Goal: Find specific page/section: Find specific page/section

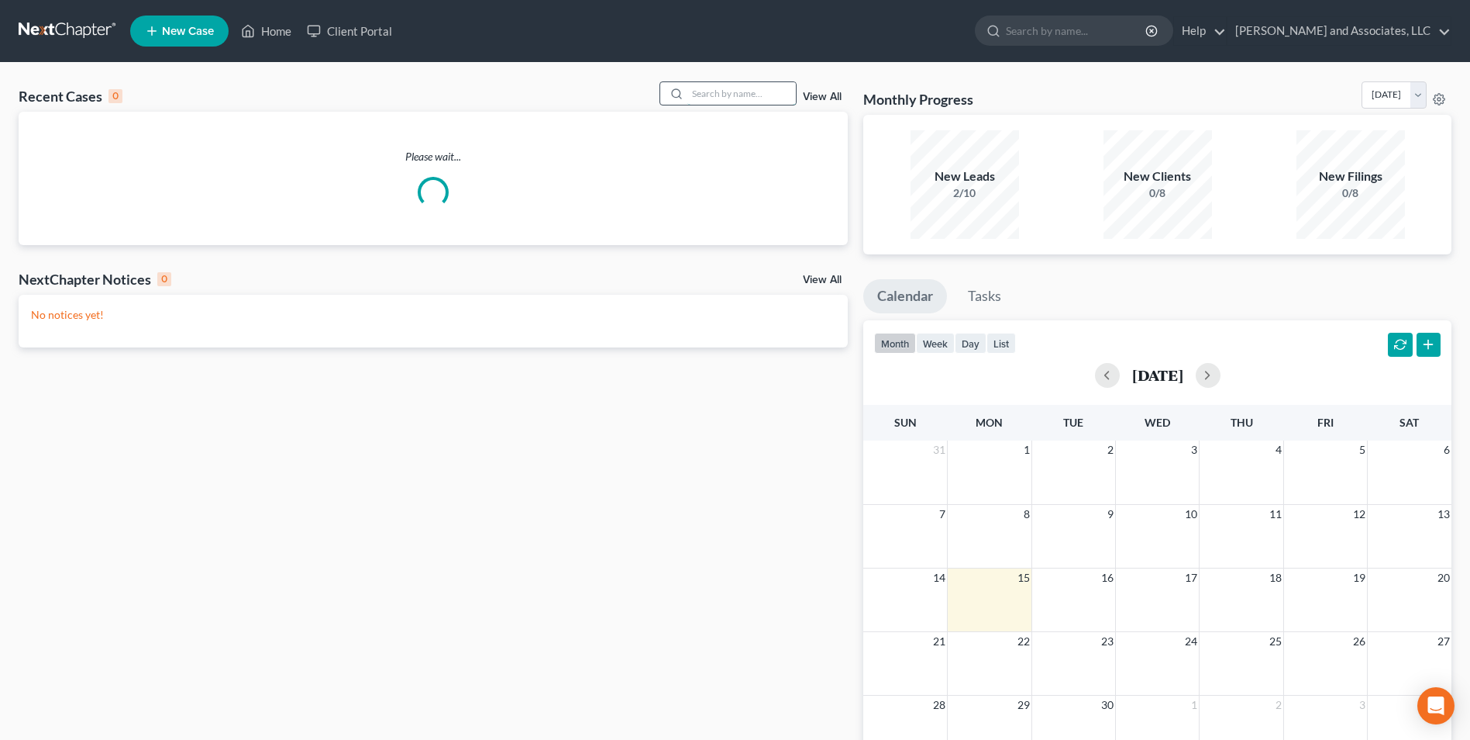
click at [695, 93] on input "search" at bounding box center [742, 93] width 109 height 22
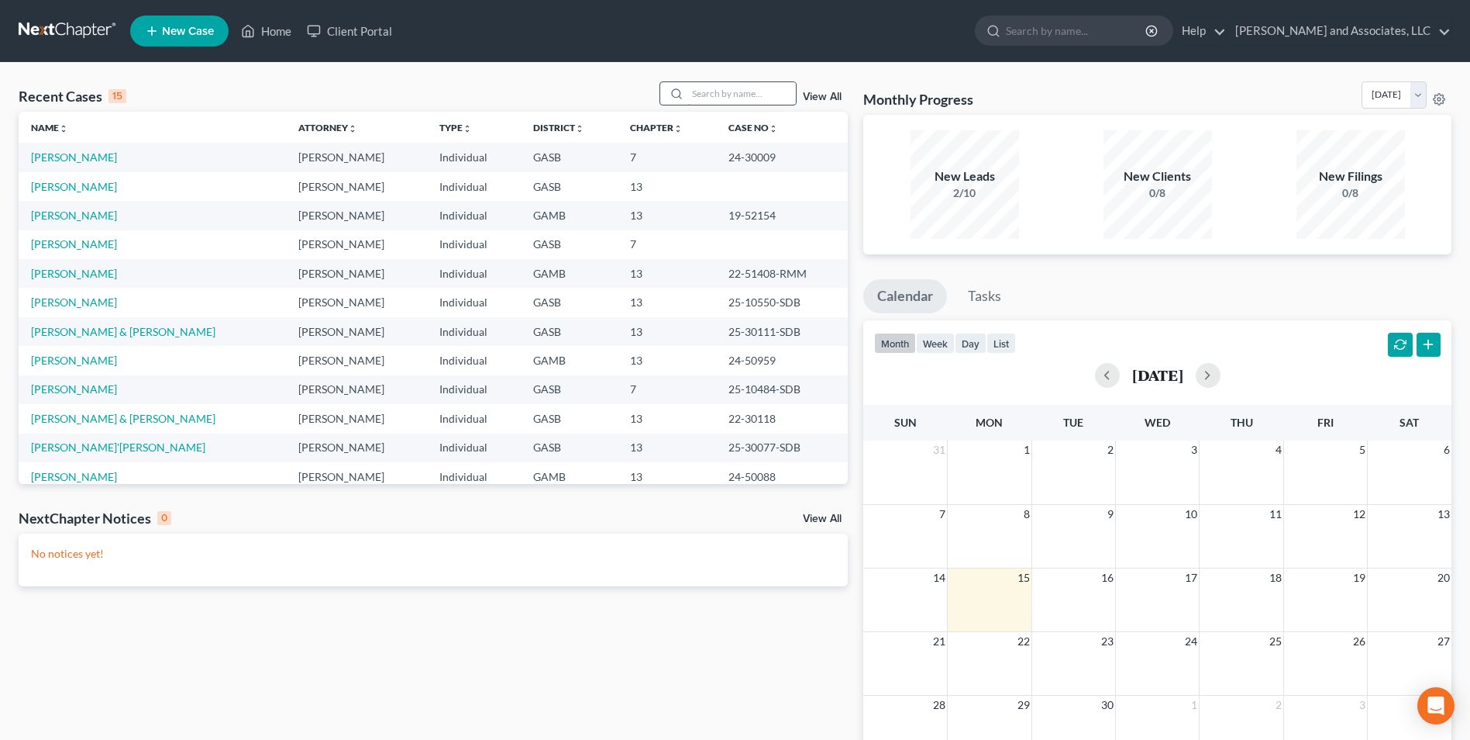
click at [697, 97] on input "search" at bounding box center [742, 93] width 109 height 22
type input "[PERSON_NAME]"
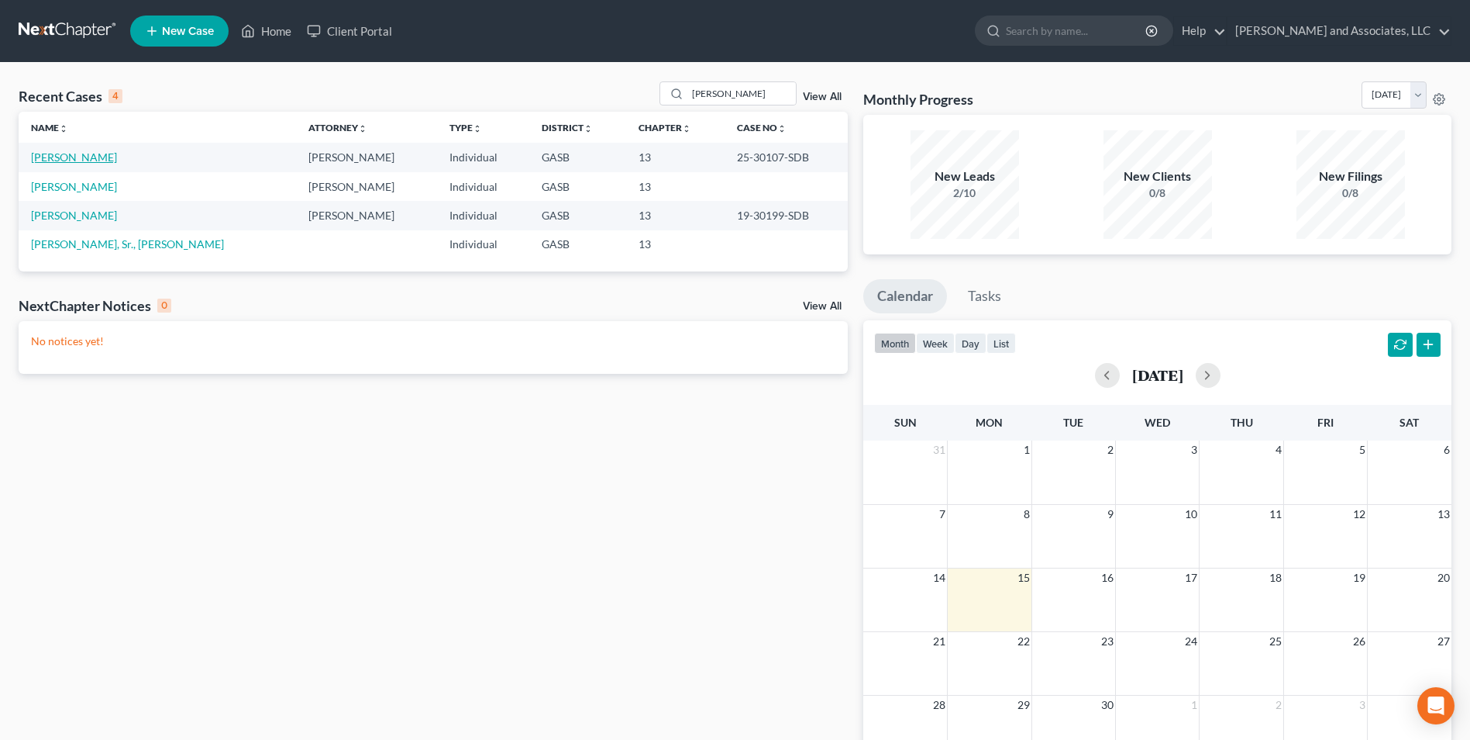
click at [78, 158] on link "[PERSON_NAME]" at bounding box center [74, 156] width 86 height 13
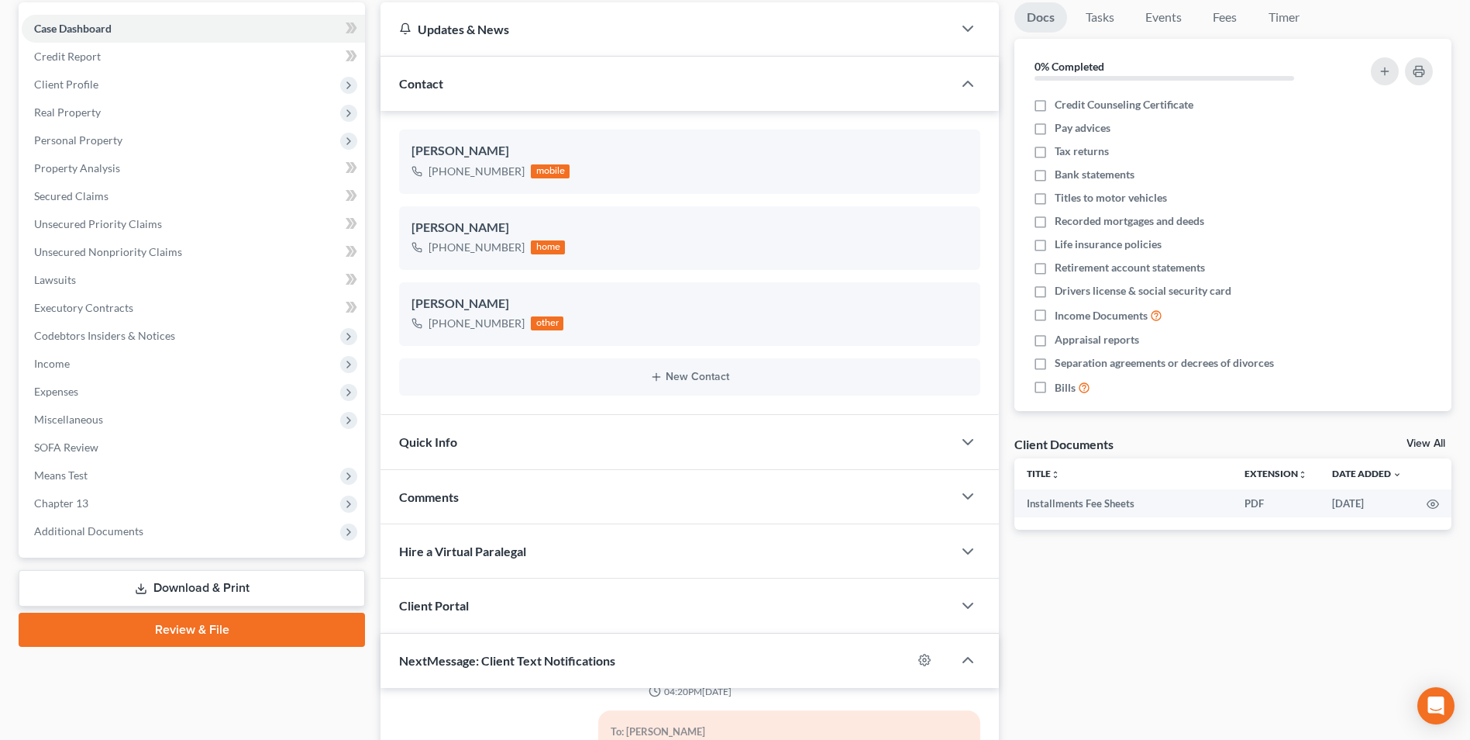
scroll to position [150, 0]
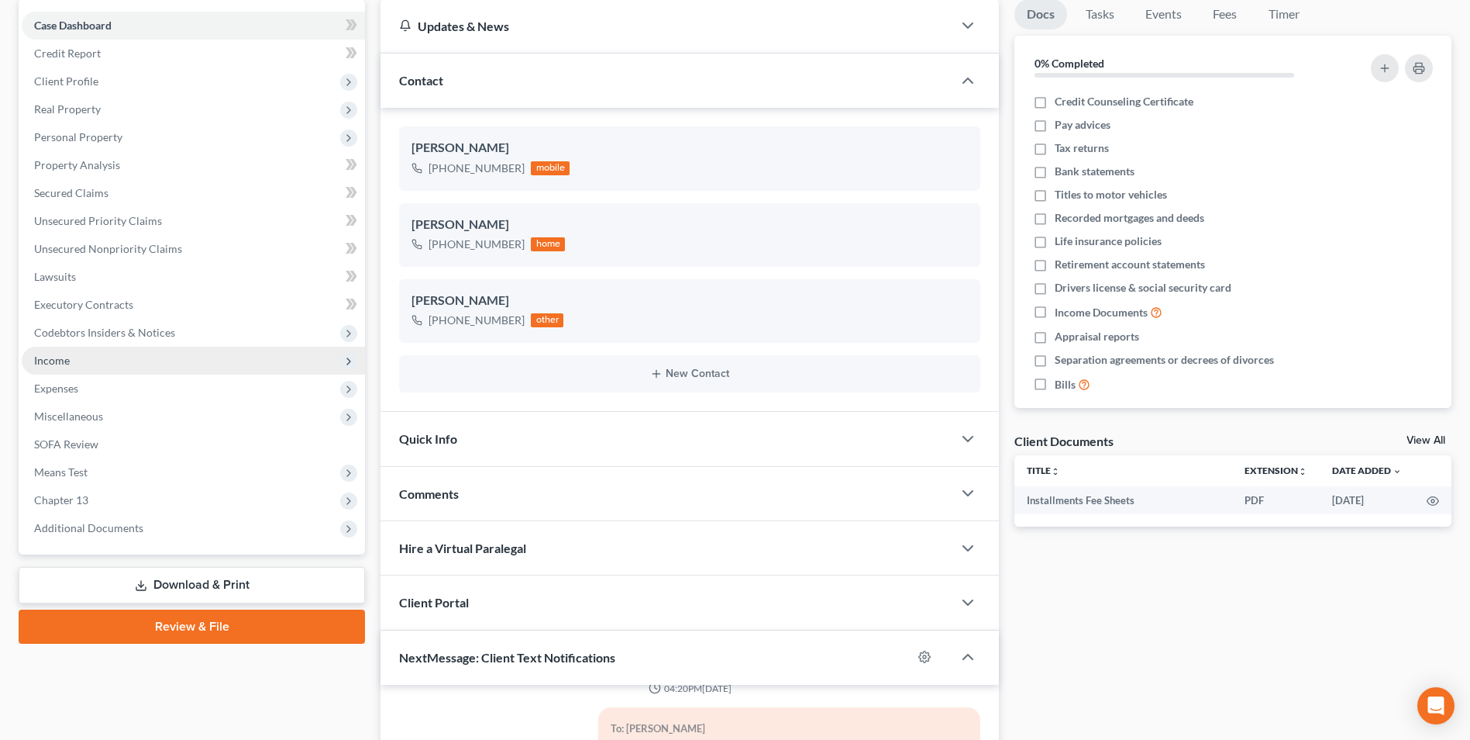
click at [42, 364] on span "Income" at bounding box center [52, 359] width 36 height 13
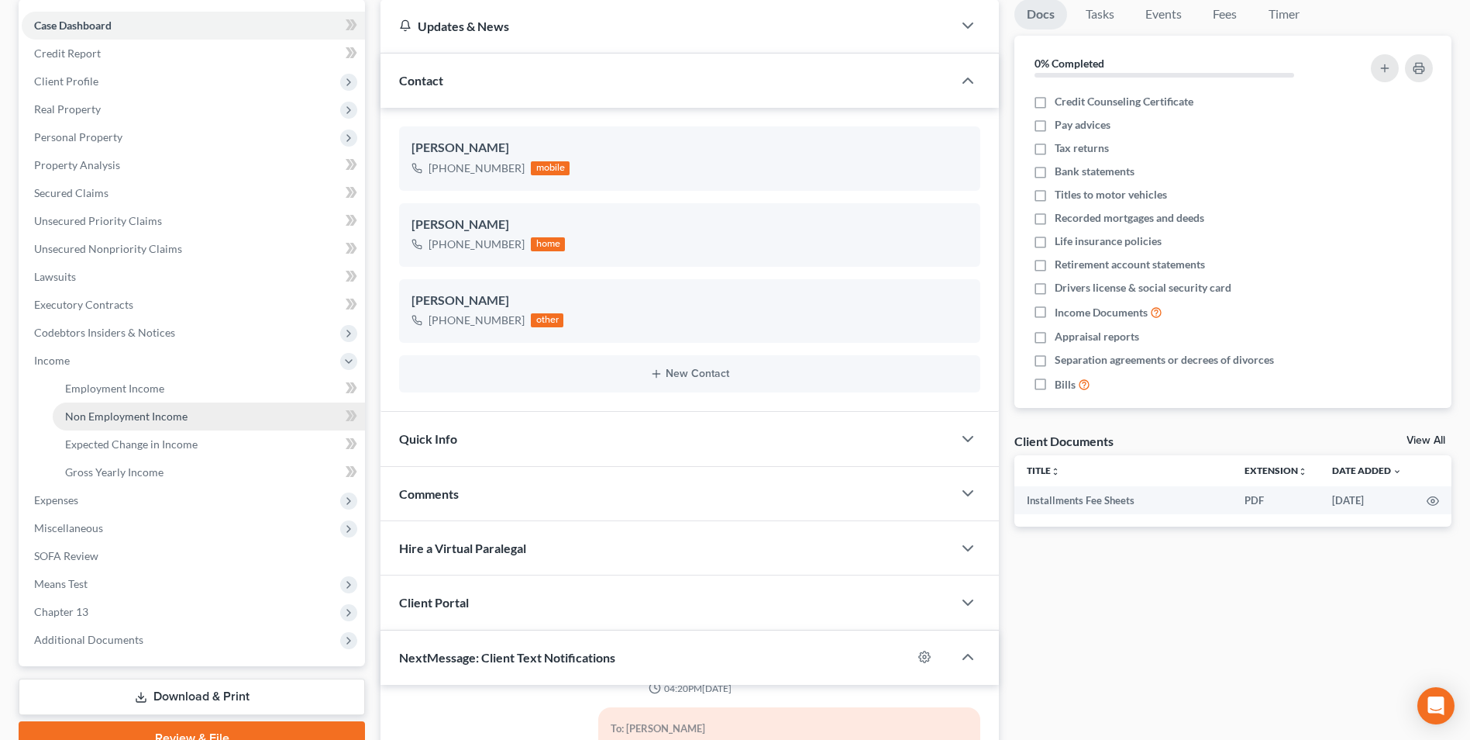
click at [142, 426] on link "Non Employment Income" at bounding box center [209, 416] width 312 height 28
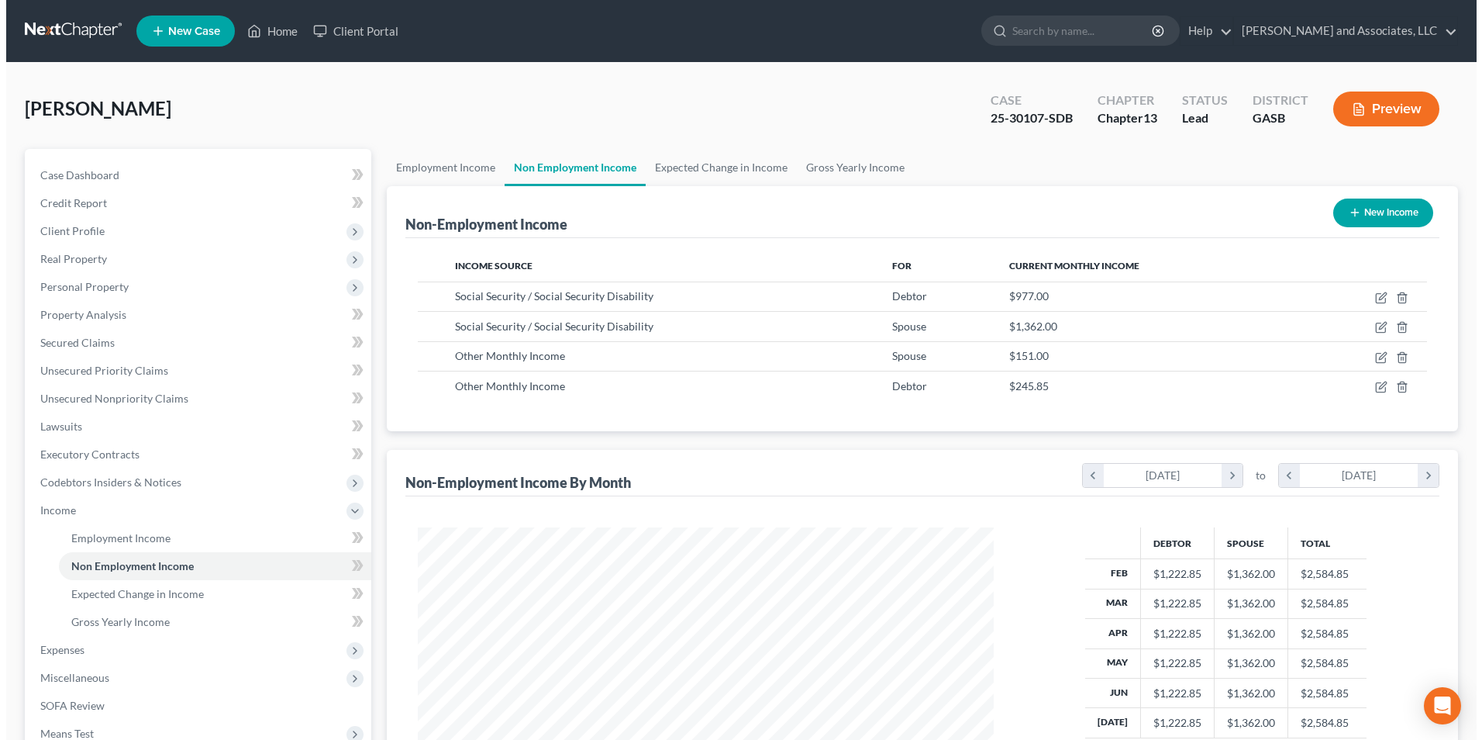
scroll to position [288, 606]
click at [1380, 109] on button "Preview" at bounding box center [1380, 108] width 106 height 35
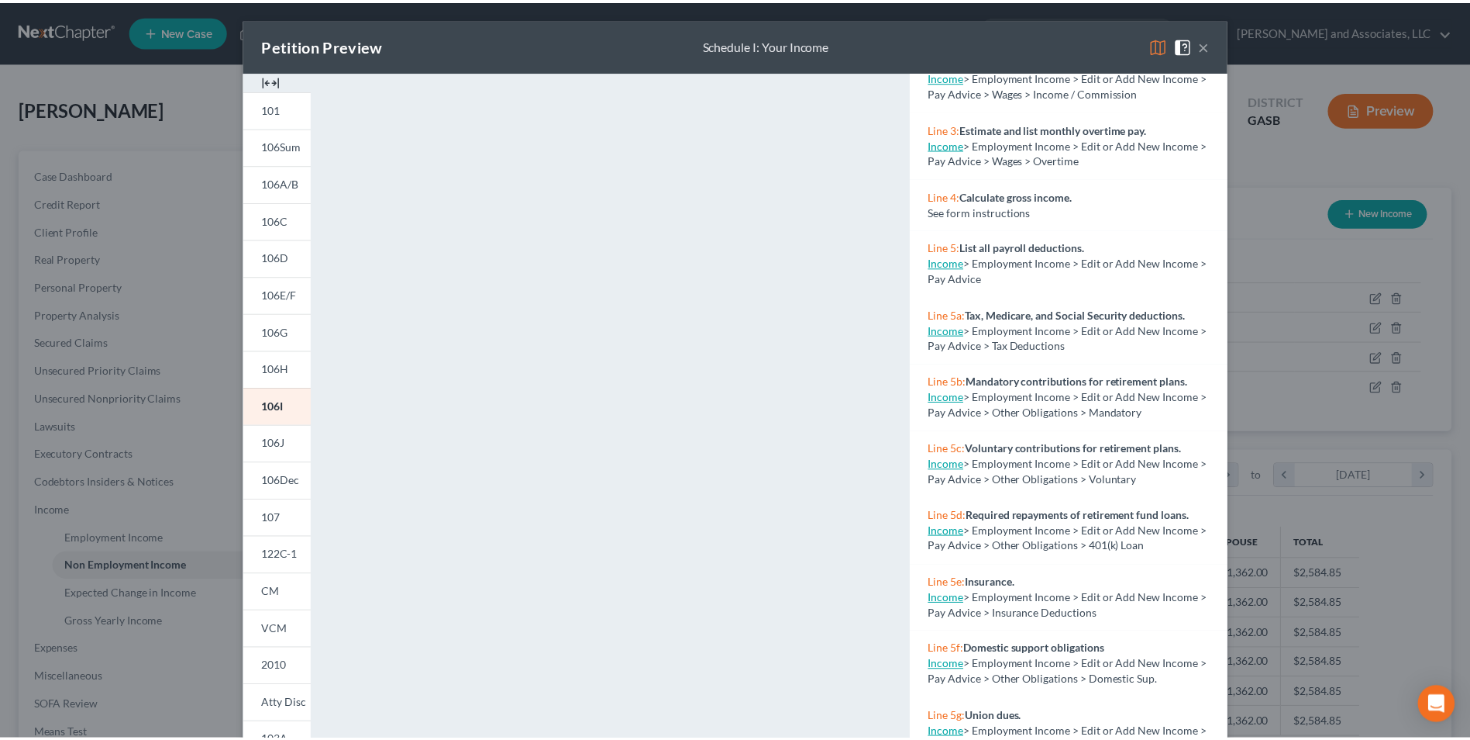
scroll to position [166, 0]
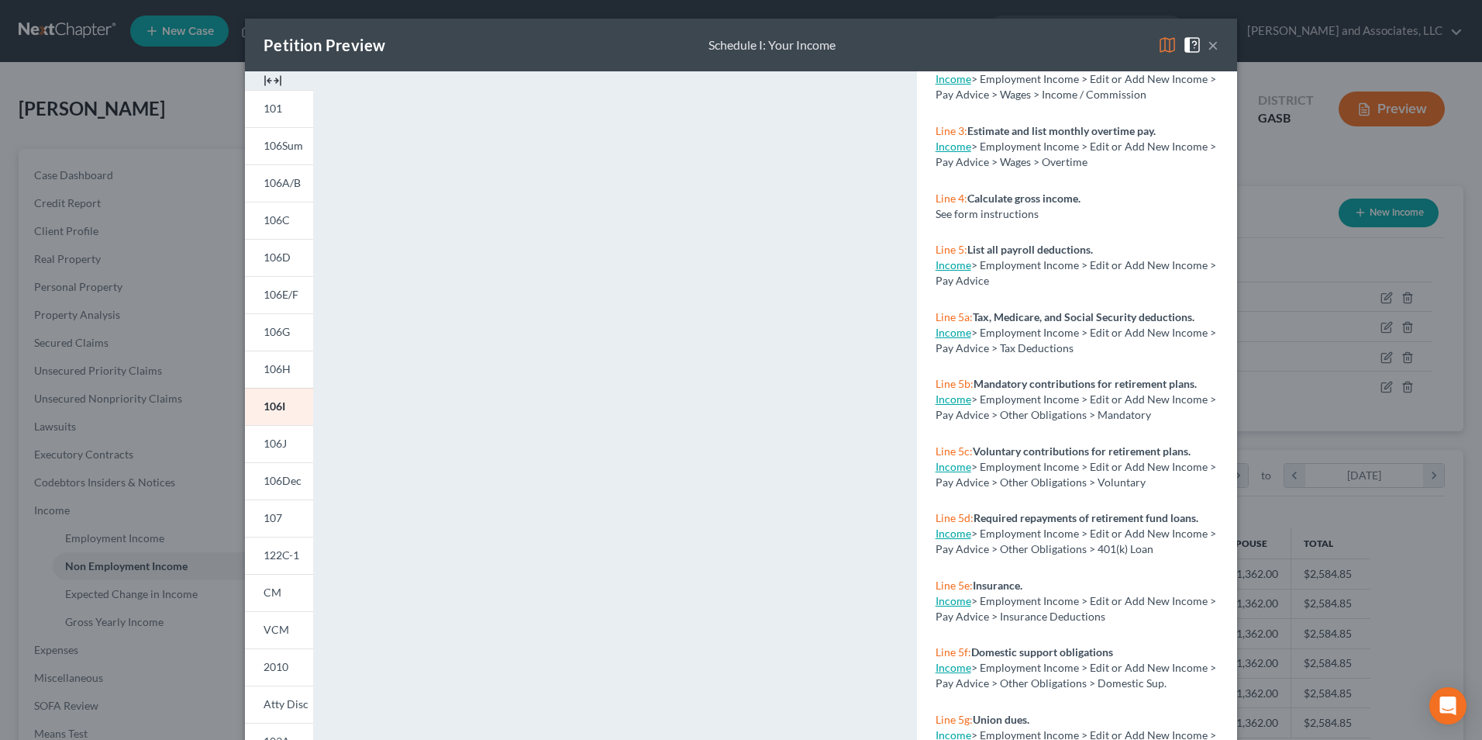
click at [1208, 47] on button "×" at bounding box center [1213, 45] width 11 height 19
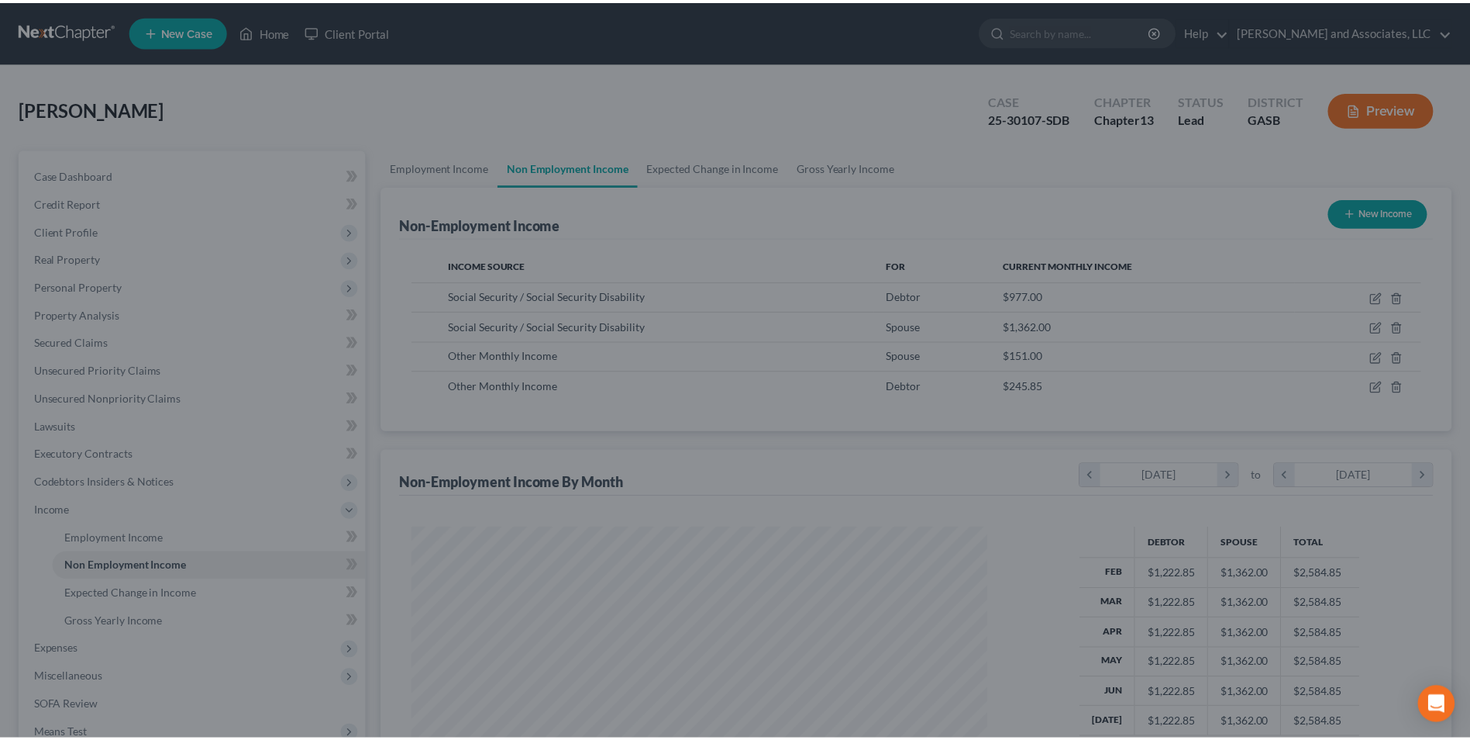
scroll to position [774875, 774555]
